Goal: Task Accomplishment & Management: Use online tool/utility

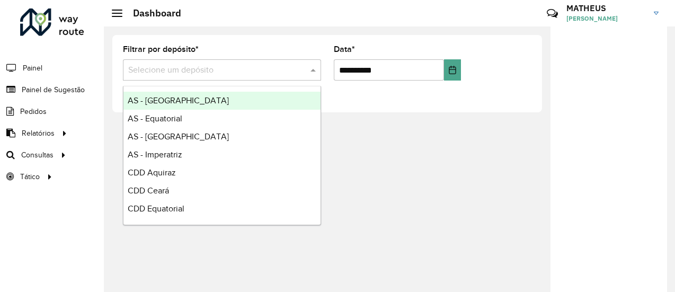
click at [219, 68] on input "text" at bounding box center [211, 70] width 166 height 13
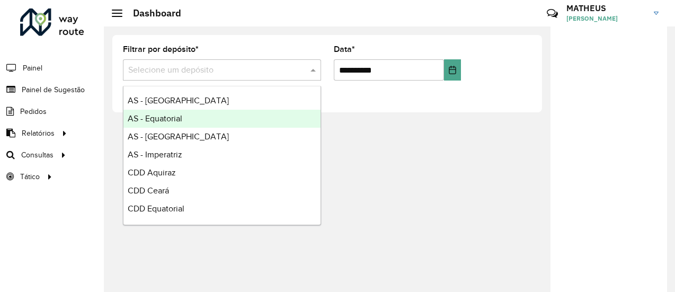
click at [109, 120] on div "**********" at bounding box center [327, 73] width 447 height 94
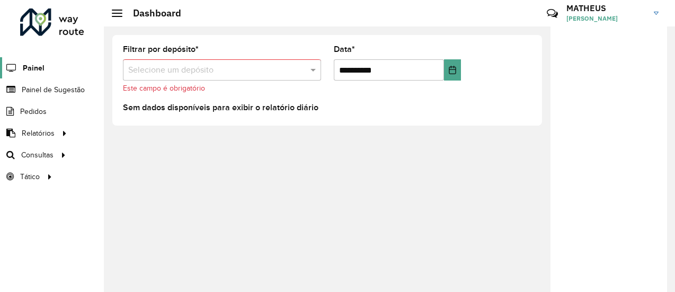
click at [41, 67] on span "Painel" at bounding box center [34, 68] width 22 height 11
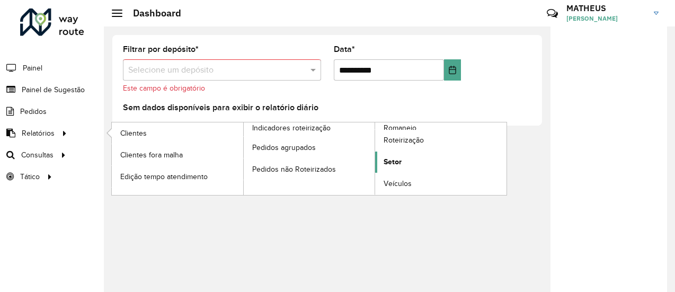
click at [398, 159] on span "Setor" at bounding box center [393, 161] width 18 height 11
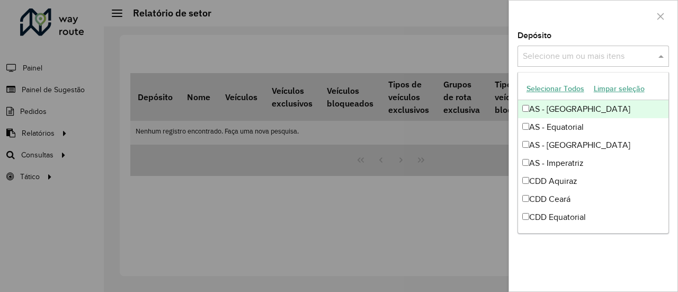
click at [543, 58] on input "text" at bounding box center [588, 56] width 136 height 13
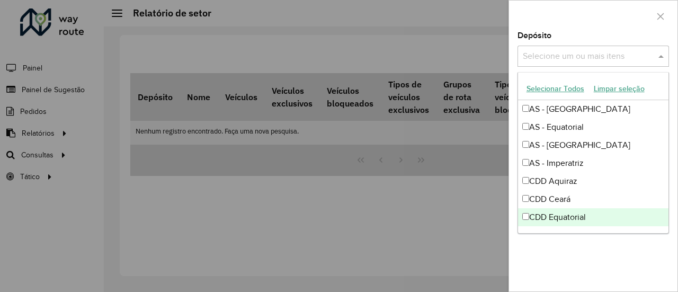
scroll to position [53, 0]
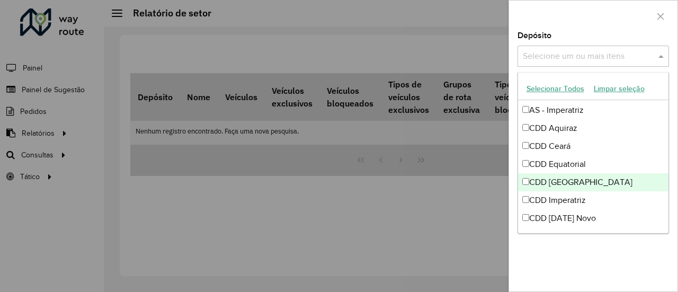
click at [545, 183] on div "CDD [GEOGRAPHIC_DATA]" at bounding box center [593, 182] width 151 height 18
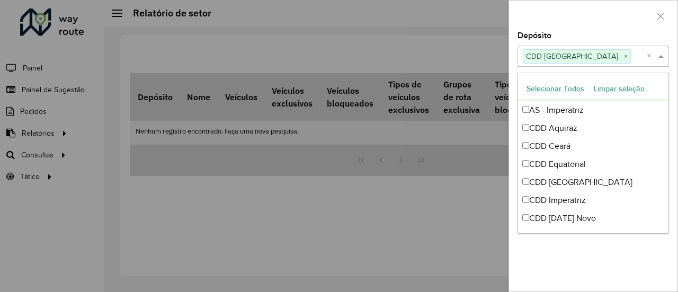
click at [618, 16] on div at bounding box center [593, 16] width 168 height 31
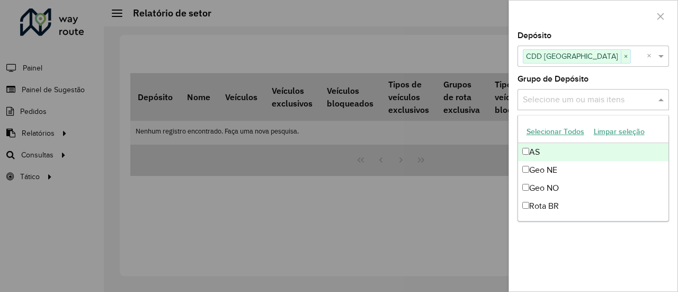
click at [586, 101] on input "text" at bounding box center [588, 100] width 136 height 13
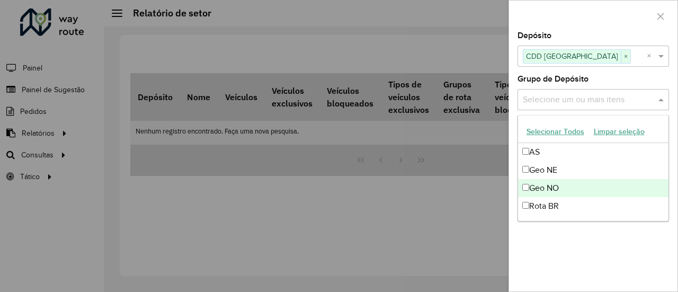
click at [547, 185] on div "Geo NO" at bounding box center [593, 188] width 151 height 18
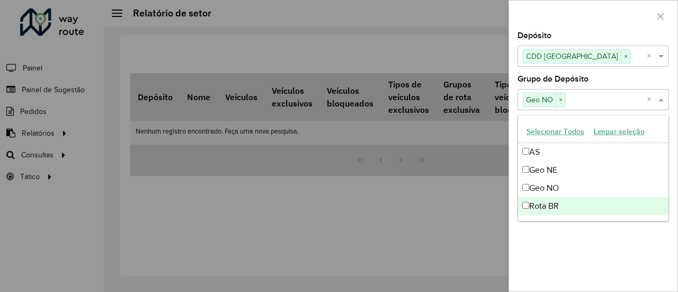
click at [566, 235] on div "Depósito Selecione um ou mais itens CDD Fortaleza × × Grupo de Depósito Selecio…" at bounding box center [593, 162] width 168 height 260
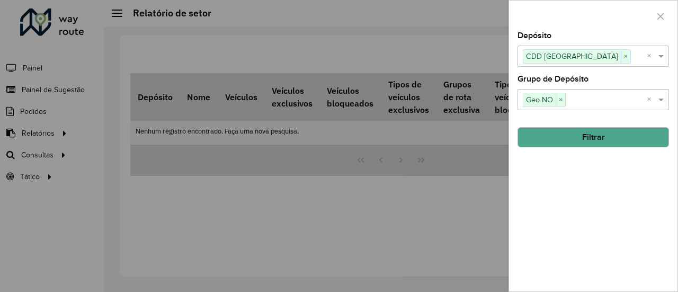
click at [560, 141] on button "Filtrar" at bounding box center [594, 137] width 152 height 20
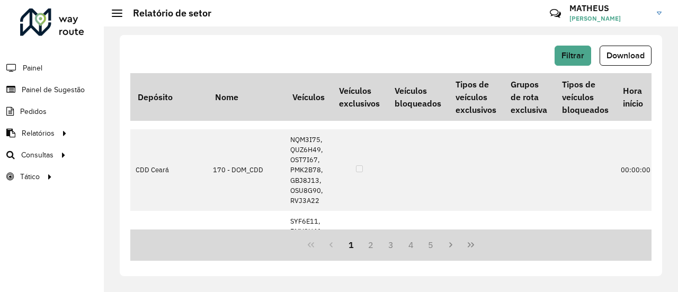
scroll to position [296, 0]
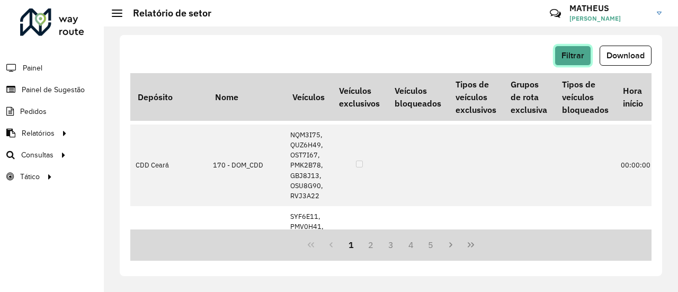
click at [569, 55] on span "Filtrar" at bounding box center [573, 55] width 23 height 9
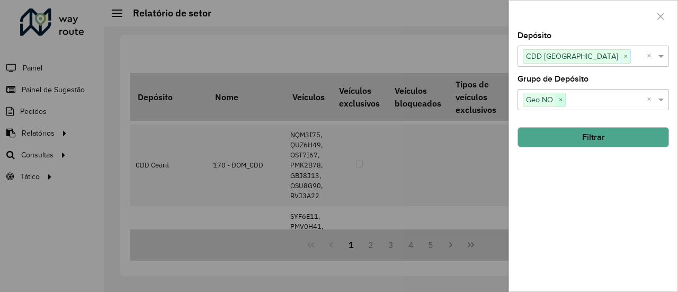
click at [560, 100] on span "×" at bounding box center [561, 100] width 10 height 13
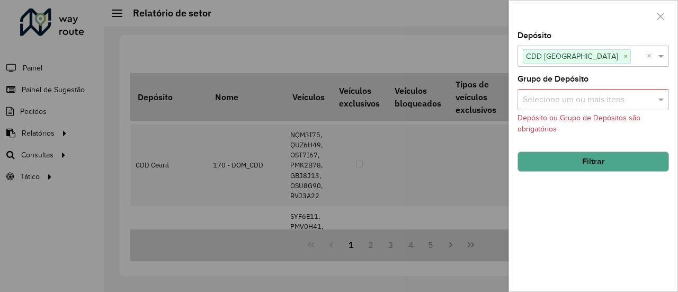
click at [556, 161] on button "Filtrar" at bounding box center [594, 162] width 152 height 20
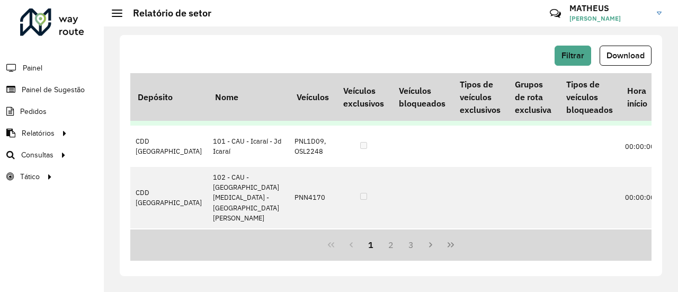
scroll to position [0, 0]
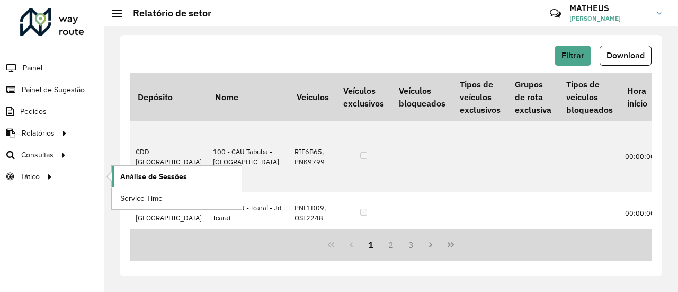
click at [147, 173] on span "Análise de Sessões" at bounding box center [153, 176] width 67 height 11
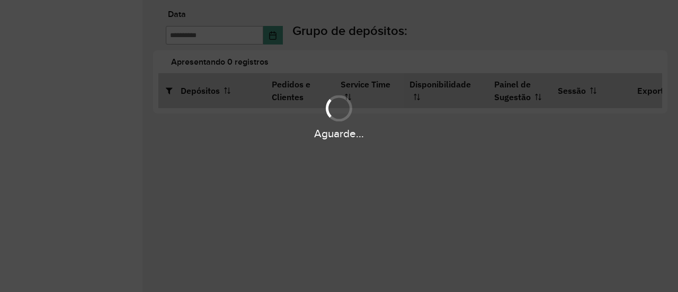
type input "**********"
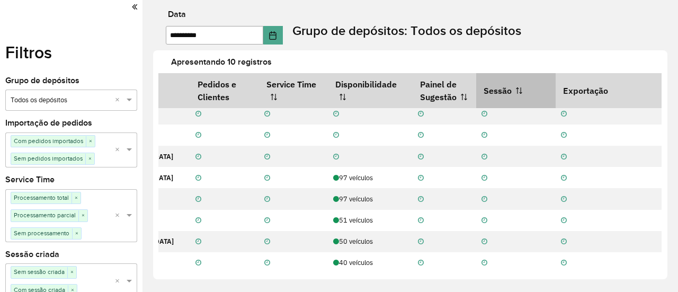
scroll to position [48, 0]
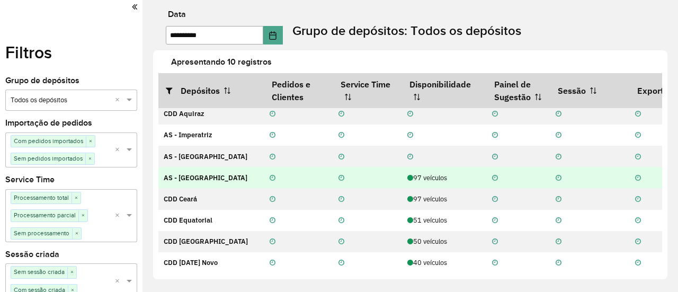
click at [203, 171] on td "AS - [GEOGRAPHIC_DATA]" at bounding box center [211, 177] width 106 height 21
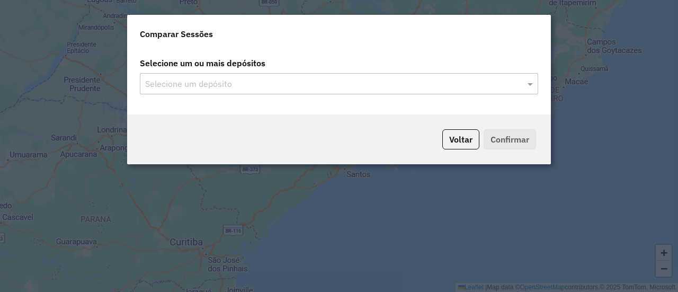
click at [337, 82] on input "text" at bounding box center [333, 84] width 382 height 13
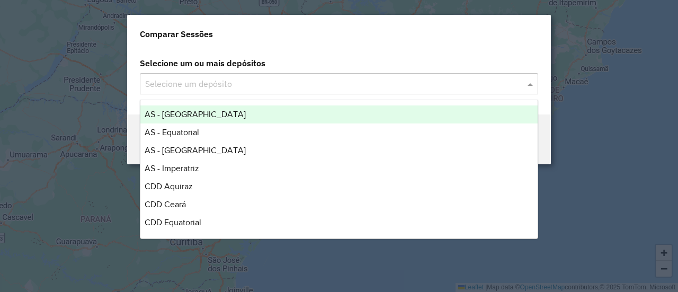
click at [325, 91] on div "Selecione um depósito" at bounding box center [339, 83] width 398 height 21
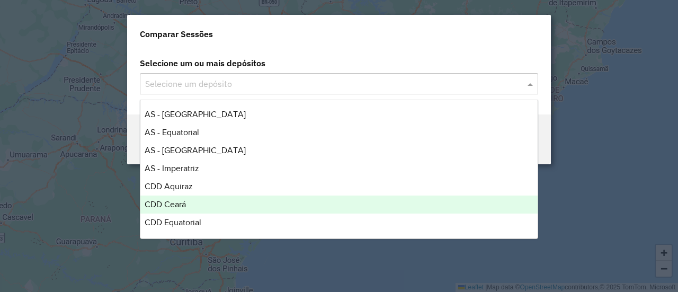
scroll to position [53, 0]
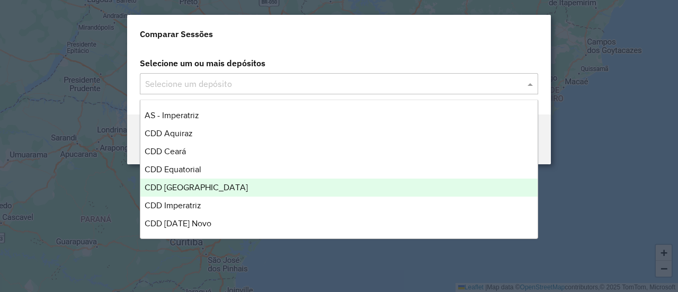
click at [195, 192] on span "CDD [GEOGRAPHIC_DATA]" at bounding box center [196, 187] width 103 height 9
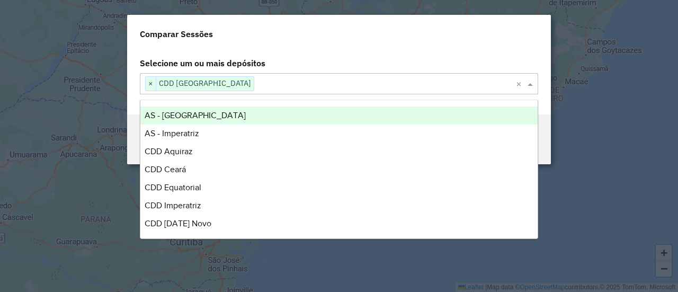
click at [414, 44] on div "Comparar Sessões" at bounding box center [339, 32] width 424 height 34
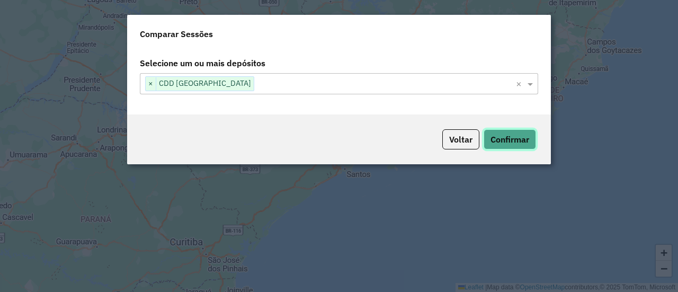
click at [506, 132] on button "Confirmar" at bounding box center [510, 139] width 52 height 20
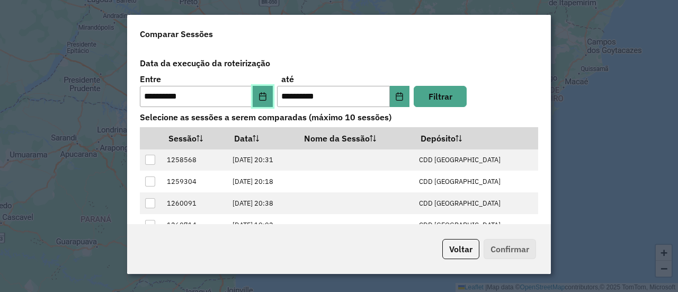
click at [260, 102] on button "Choose Date" at bounding box center [263, 96] width 20 height 21
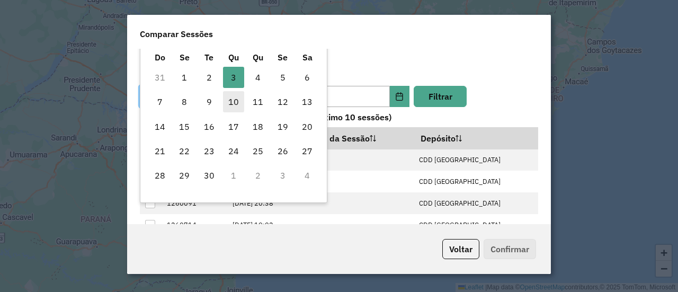
click at [230, 103] on span "10" at bounding box center [233, 101] width 21 height 21
type input "**********"
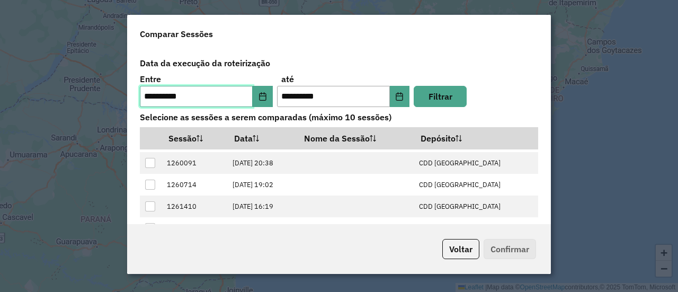
scroll to position [40, 0]
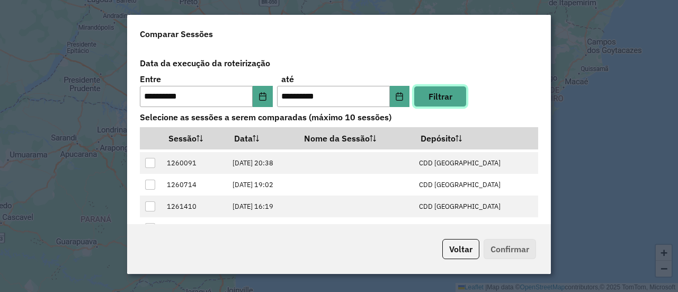
click at [438, 96] on button "Filtrar" at bounding box center [440, 96] width 53 height 21
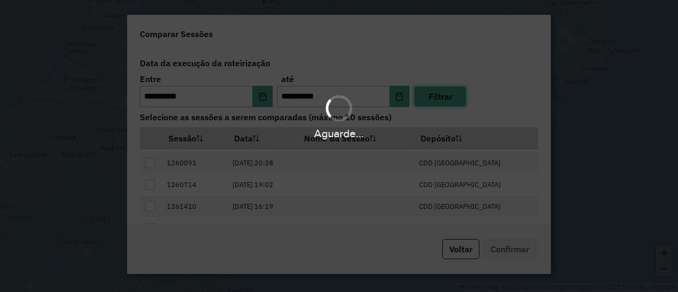
scroll to position [0, 0]
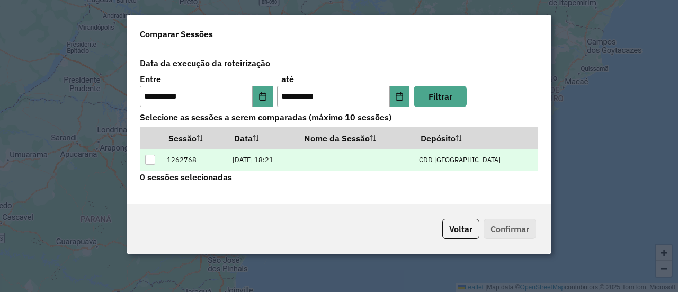
click at [154, 161] on div at bounding box center [150, 160] width 10 height 10
click at [512, 228] on button "Confirmar" at bounding box center [510, 229] width 52 height 20
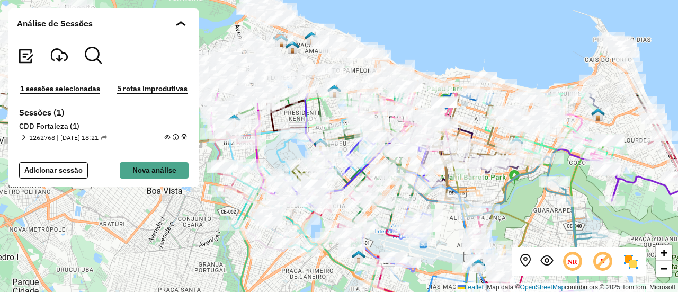
drag, startPoint x: 489, startPoint y: 123, endPoint x: 444, endPoint y: 247, distance: 131.4
click at [444, 247] on div "+ − Leaflet | Map data © OpenStreetMap contributors,© 2025 TomTom, Microsoft" at bounding box center [339, 146] width 678 height 292
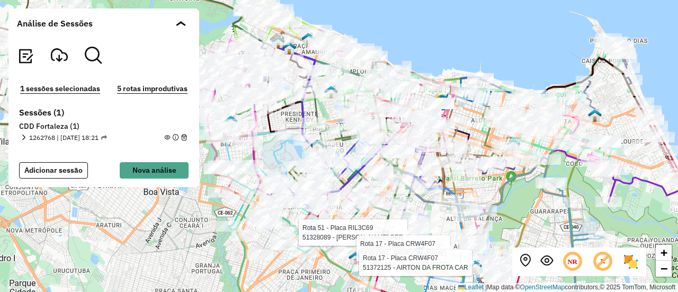
click at [165, 136] on em at bounding box center [167, 138] width 6 height 6
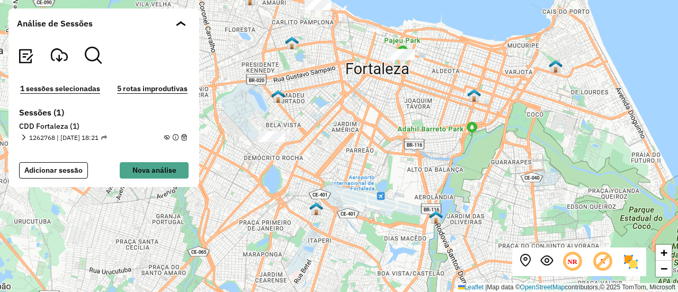
drag, startPoint x: 391, startPoint y: 174, endPoint x: 353, endPoint y: 125, distance: 62.3
click at [353, 125] on div "+ − Leaflet | Map data © OpenStreetMap contributors,© 2025 TomTom, Microsoft" at bounding box center [339, 146] width 678 height 292
click at [628, 265] on img at bounding box center [630, 261] width 17 height 17
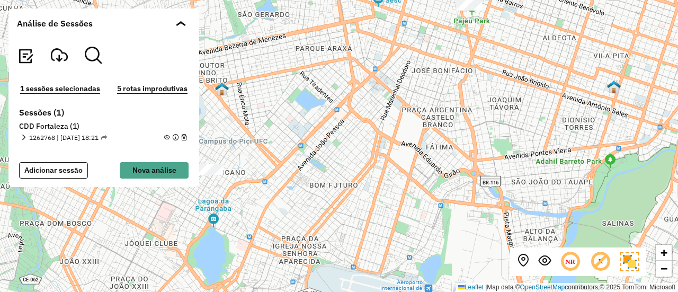
click at [631, 262] on img at bounding box center [629, 261] width 19 height 19
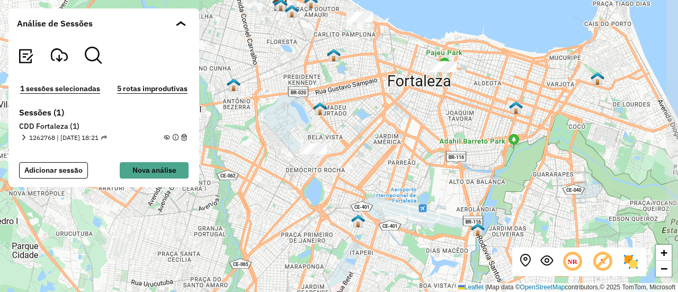
drag, startPoint x: 447, startPoint y: 128, endPoint x: 425, endPoint y: 127, distance: 22.3
click at [425, 127] on div "+ − Leaflet | Map data © OpenStreetMap contributors,© 2025 TomTom, Microsoft" at bounding box center [339, 146] width 678 height 292
click at [24, 135] on em at bounding box center [24, 138] width 6 height 6
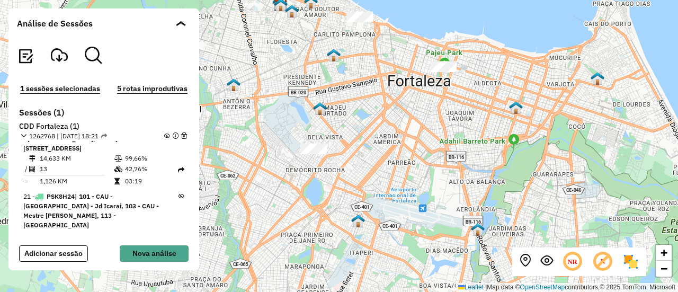
scroll to position [1447, 0]
click at [161, 83] on button "5 rotas improdutivas" at bounding box center [152, 89] width 77 height 12
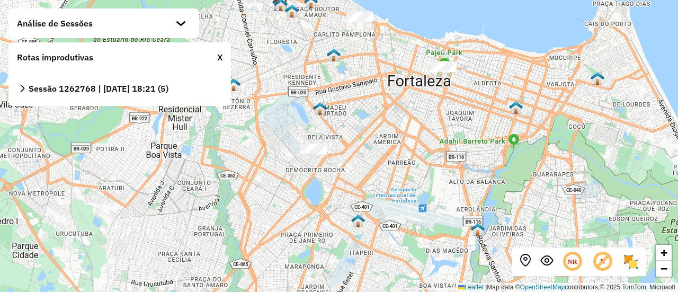
scroll to position [1389, 0]
click at [84, 87] on strong "Sessão 1262768 | [DATE] 18:21 (5)" at bounding box center [99, 88] width 140 height 11
click at [22, 88] on icon at bounding box center [22, 88] width 7 height 7
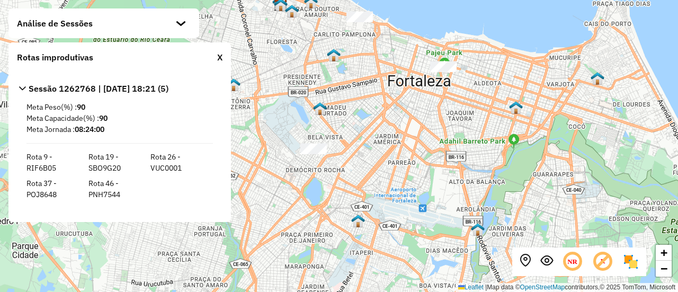
click at [44, 92] on strong "Sessão 1262768 | [DATE] 18:21 (5)" at bounding box center [99, 88] width 140 height 11
click at [25, 88] on icon at bounding box center [22, 88] width 7 height 7
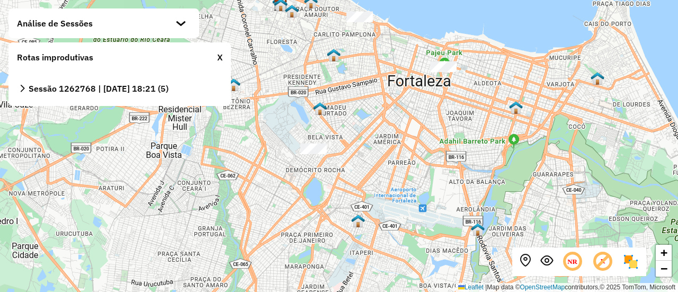
click at [219, 57] on div "X" at bounding box center [219, 57] width 5 height 13
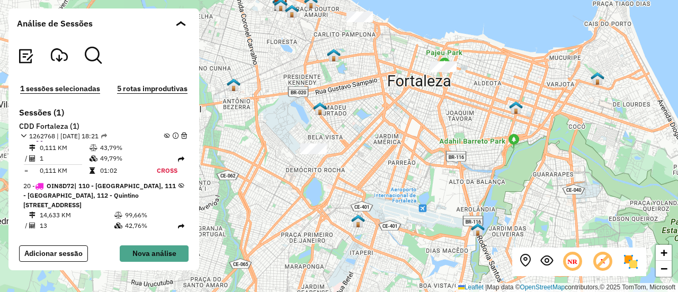
scroll to position [1447, 0]
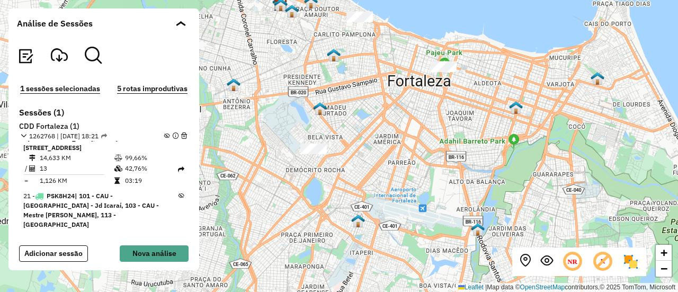
click at [23, 136] on em at bounding box center [24, 136] width 6 height 6
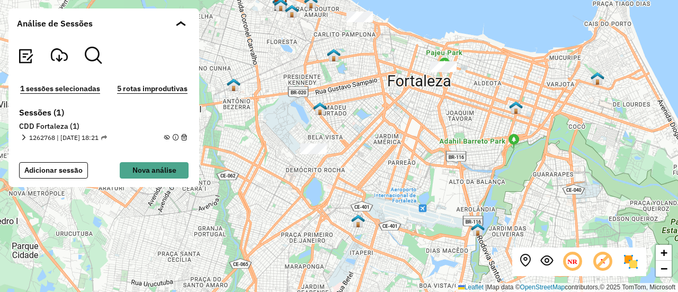
scroll to position [0, 0]
click at [167, 137] on em at bounding box center [167, 138] width 6 height 6
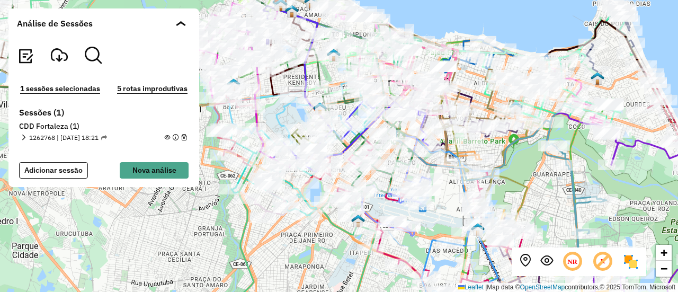
click at [153, 90] on button "5 rotas improdutivas" at bounding box center [152, 89] width 77 height 12
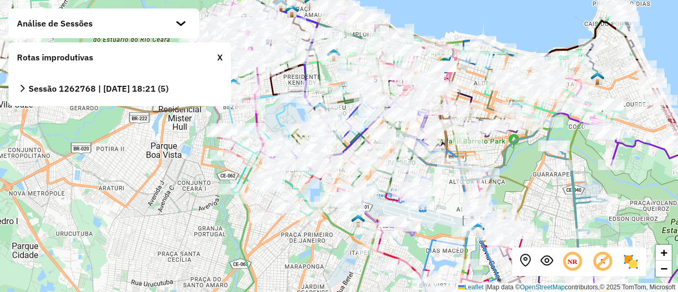
click at [32, 88] on strong "Sessão 1262768 | [DATE] 18:21 (5)" at bounding box center [99, 88] width 140 height 11
click at [23, 87] on icon at bounding box center [22, 88] width 7 height 7
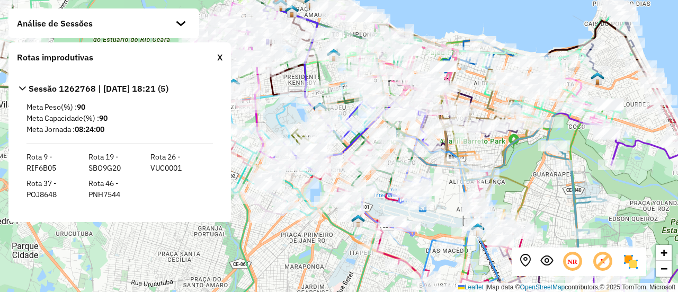
click at [168, 158] on span "Rota 26 - VUC0001" at bounding box center [179, 163] width 58 height 22
click at [218, 57] on div "X" at bounding box center [219, 57] width 5 height 13
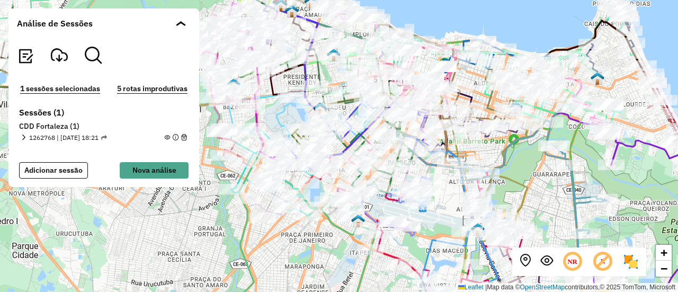
click at [634, 264] on img at bounding box center [630, 261] width 17 height 17
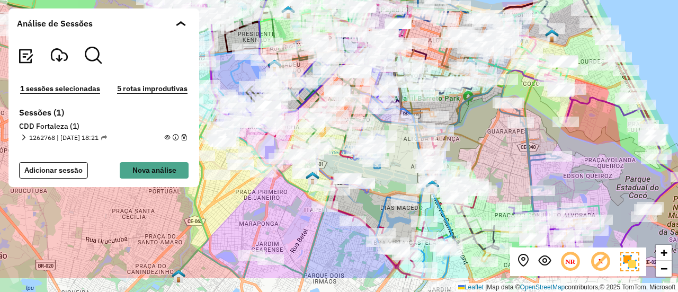
drag, startPoint x: 590, startPoint y: 197, endPoint x: 545, endPoint y: 154, distance: 62.6
click at [545, 154] on icon at bounding box center [539, 137] width 78 height 154
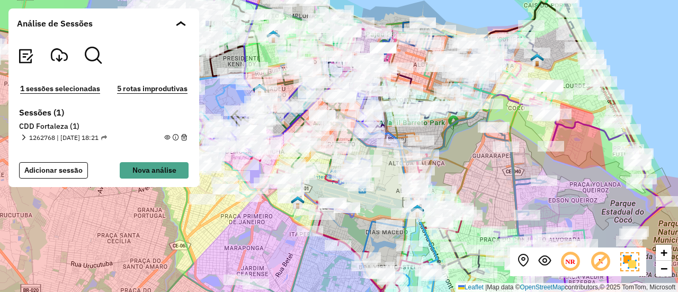
drag, startPoint x: 523, startPoint y: 158, endPoint x: 508, endPoint y: 184, distance: 29.9
click at [508, 184] on icon at bounding box center [524, 162] width 78 height 154
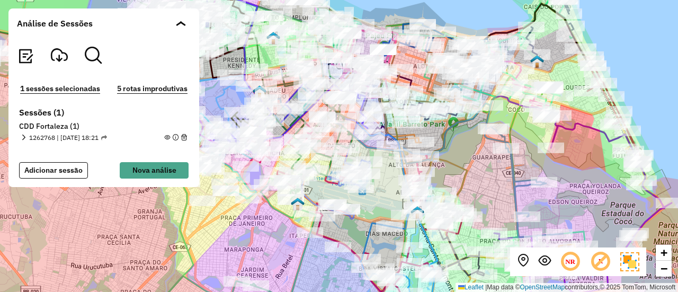
click at [167, 132] on section "1262768 | [DATE] 18:21 1 - RHT5F34 | 900 - Pici ([GEOGRAPHIC_DATA]) 14,769 KM 9…" at bounding box center [104, 136] width 170 height 11
click at [166, 135] on em at bounding box center [167, 138] width 6 height 6
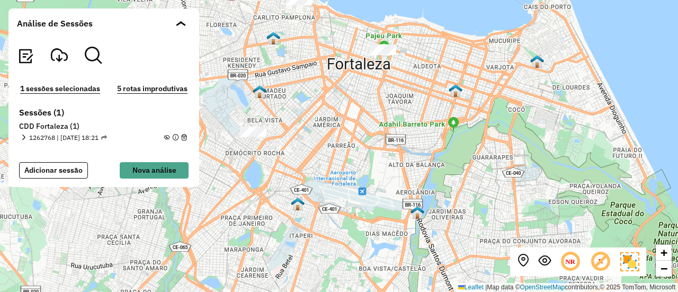
click at [166, 135] on em at bounding box center [167, 138] width 6 height 6
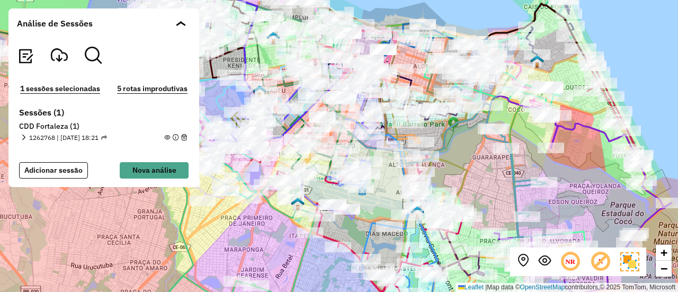
click at [166, 135] on em at bounding box center [167, 138] width 6 height 6
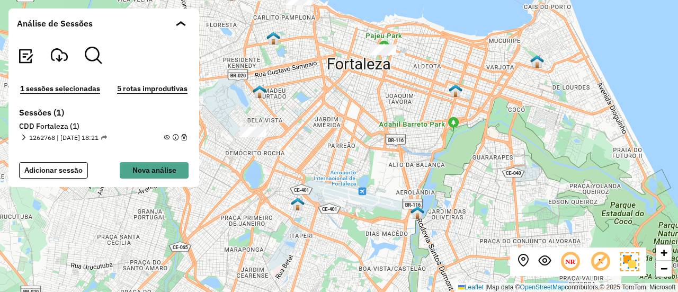
click at [166, 135] on em at bounding box center [167, 138] width 6 height 6
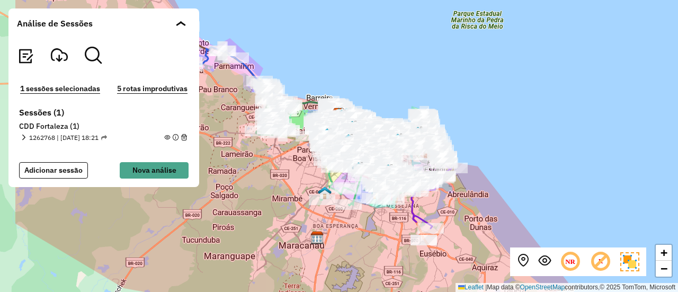
drag, startPoint x: 268, startPoint y: 241, endPoint x: 352, endPoint y: 241, distance: 83.7
click at [352, 241] on div "+ − Leaflet | Map data © OpenStreetMap contributors,© 2025 TomTom, Microsoft" at bounding box center [339, 146] width 678 height 292
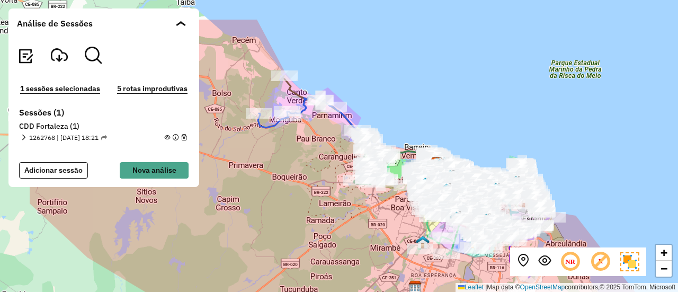
drag, startPoint x: 261, startPoint y: 174, endPoint x: 358, endPoint y: 223, distance: 109.0
click at [358, 223] on div "+ − Leaflet | Map data © OpenStreetMap contributors,© 2025 TomTom, Microsoft" at bounding box center [339, 146] width 678 height 292
